Goal: Transaction & Acquisition: Purchase product/service

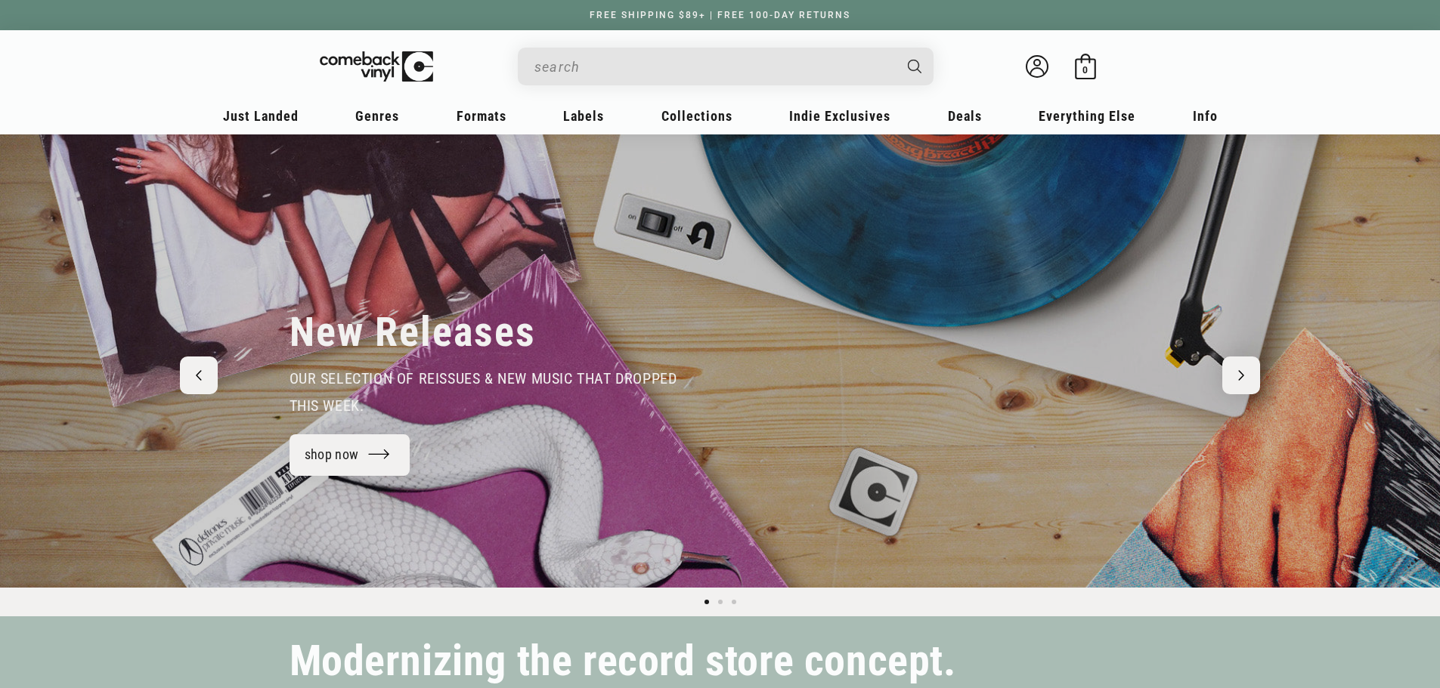
click at [637, 57] on input "When autocomplete results are available use up and down arrows to review and en…" at bounding box center [713, 66] width 358 height 31
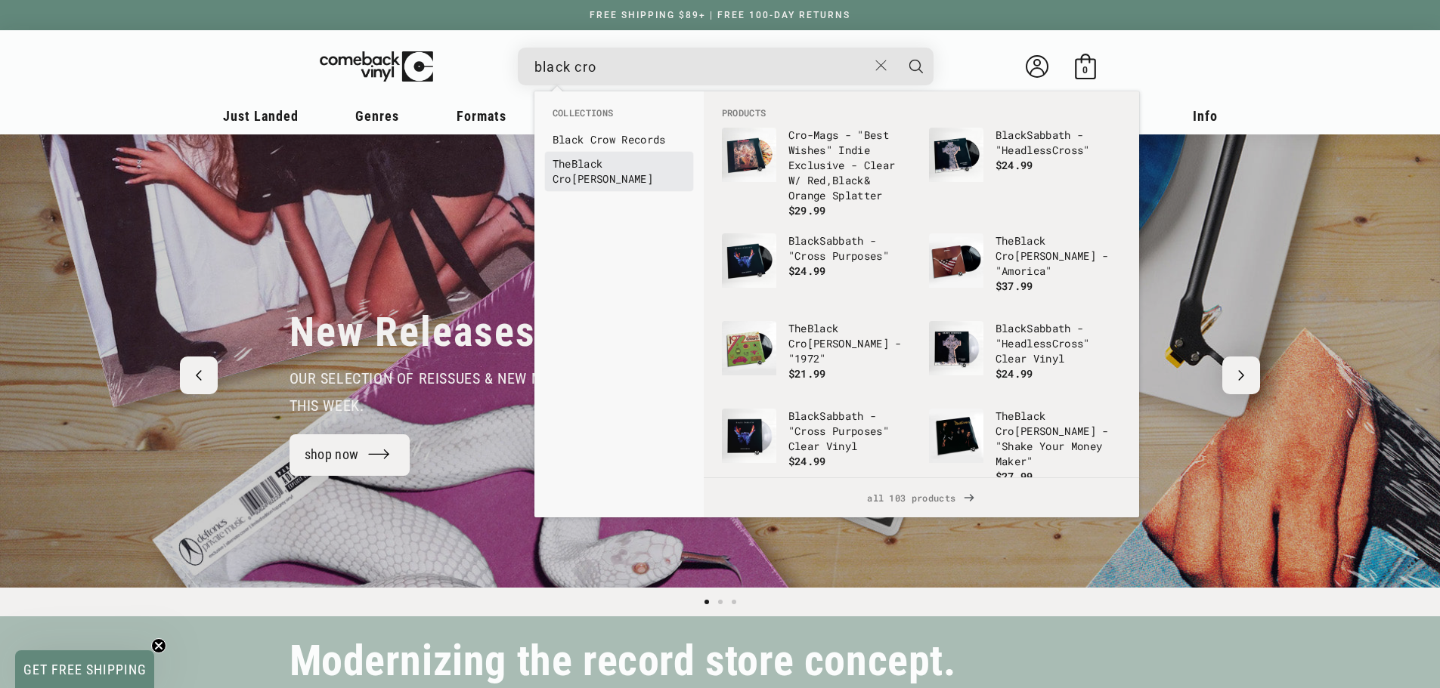
type input "black cro"
click at [571, 172] on b "Cro" at bounding box center [561, 179] width 19 height 14
